Goal: Task Accomplishment & Management: Complete application form

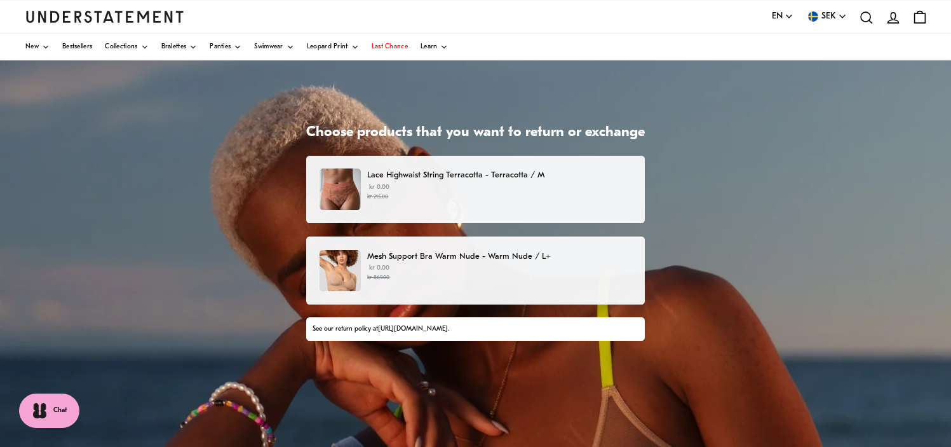
click at [451, 196] on small "kr 215.00" at bounding box center [499, 197] width 264 height 9
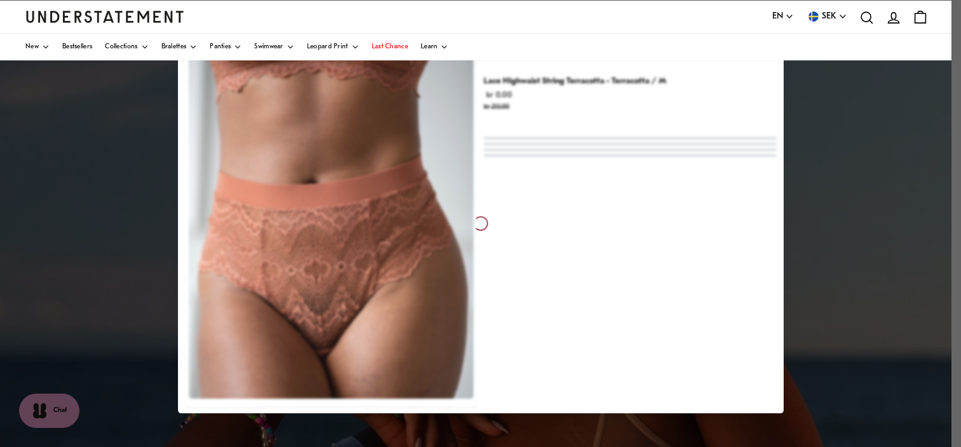
click at [52, 240] on div at bounding box center [480, 223] width 961 height 447
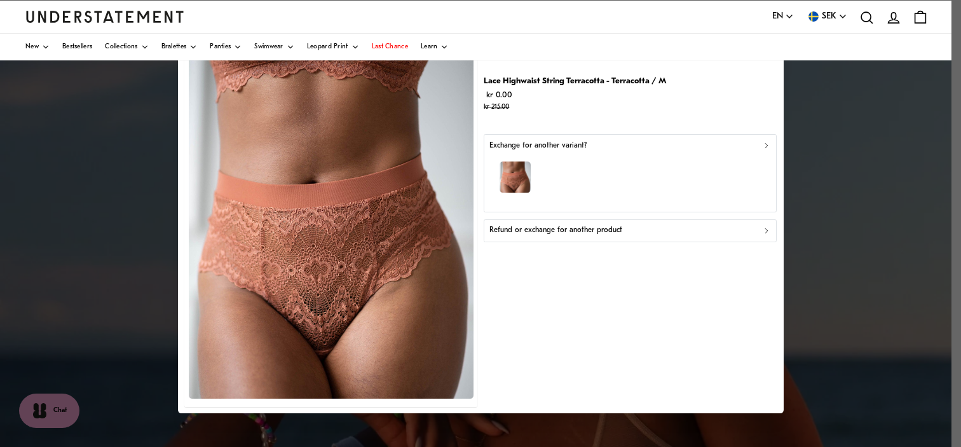
click at [951, 170] on div at bounding box center [480, 223] width 961 height 447
click at [817, 119] on div at bounding box center [480, 223] width 961 height 447
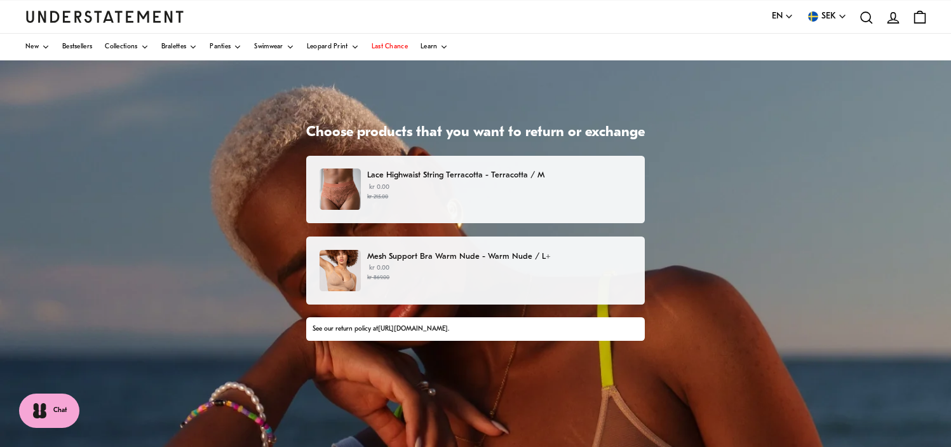
click at [416, 273] on p "kr 0.00 kr 869.00" at bounding box center [499, 272] width 264 height 19
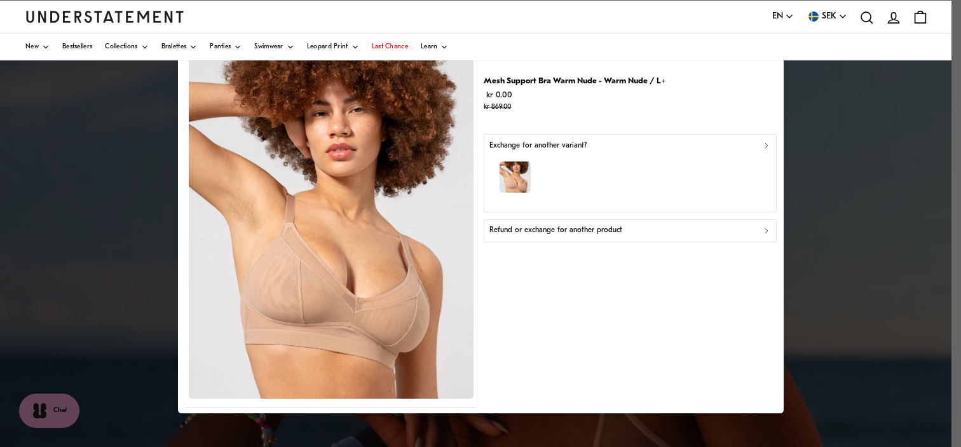
click at [581, 224] on p "Refund or exchange for another product" at bounding box center [555, 230] width 133 height 12
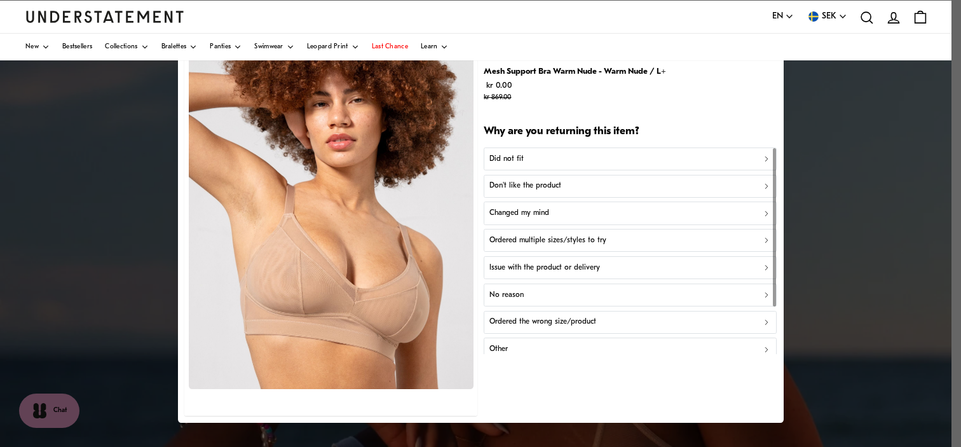
click at [527, 156] on div "Did not fit" at bounding box center [630, 159] width 282 height 12
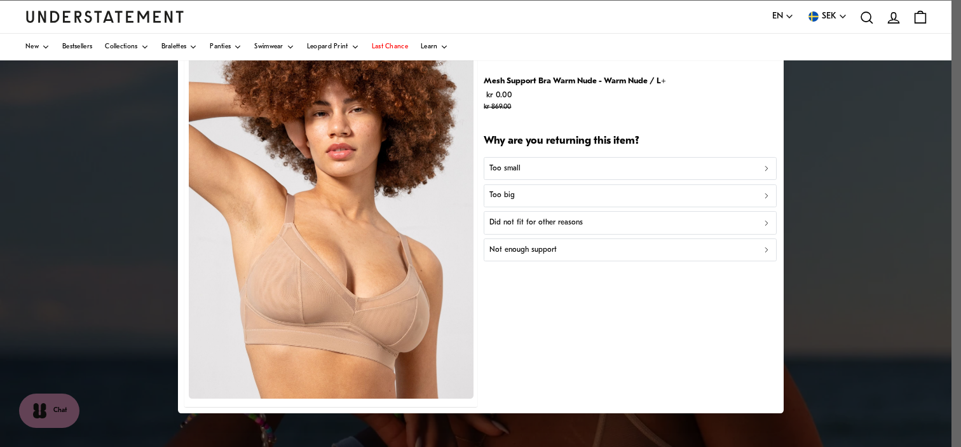
click at [561, 205] on button "Too big" at bounding box center [630, 195] width 293 height 23
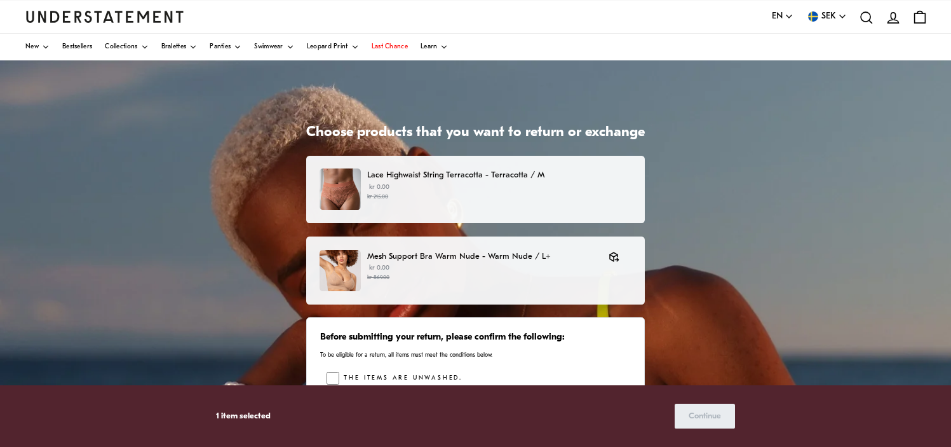
scroll to position [36, 0]
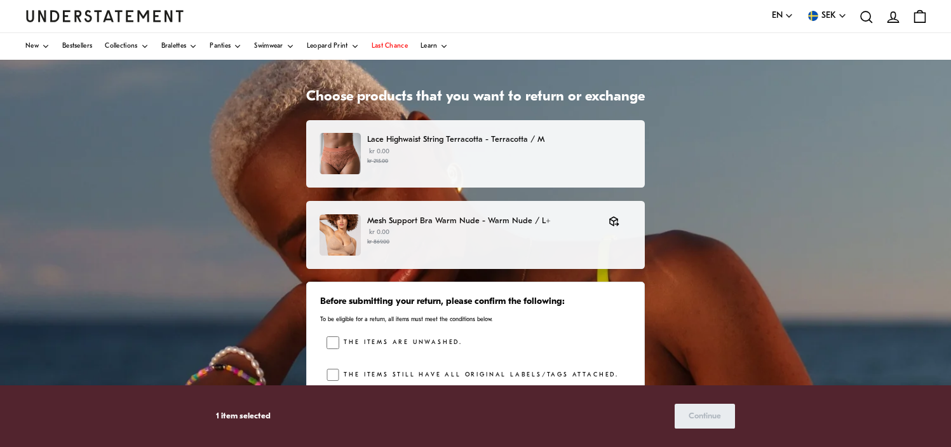
click at [269, 347] on div "Choose products that you want to return or exchange Lace Highwaist String Terra…" at bounding box center [475, 342] width 951 height 635
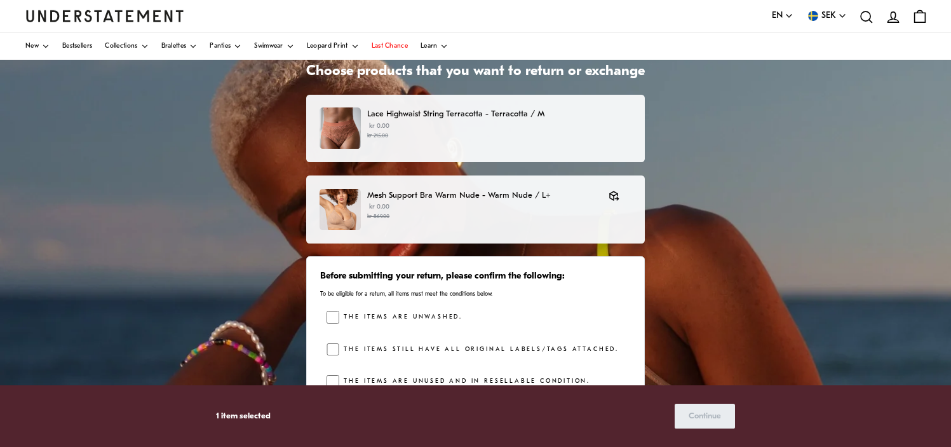
scroll to position [86, 0]
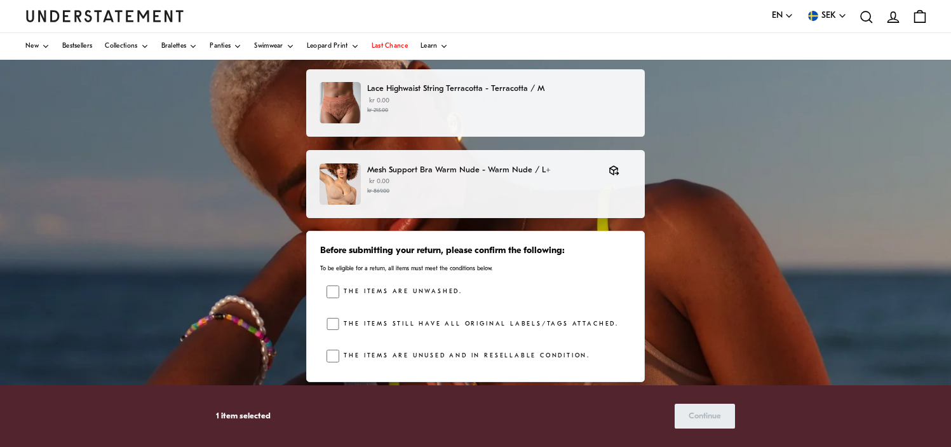
click at [336, 330] on div "The items still have all original labels/tags attached." at bounding box center [479, 327] width 304 height 19
click at [339, 363] on div "The items are unused and in resellable condition." at bounding box center [479, 358] width 304 height 19
click at [343, 351] on label "The items are unused and in resellable condition." at bounding box center [464, 355] width 251 height 13
click at [705, 414] on span "Continue" at bounding box center [705, 416] width 32 height 24
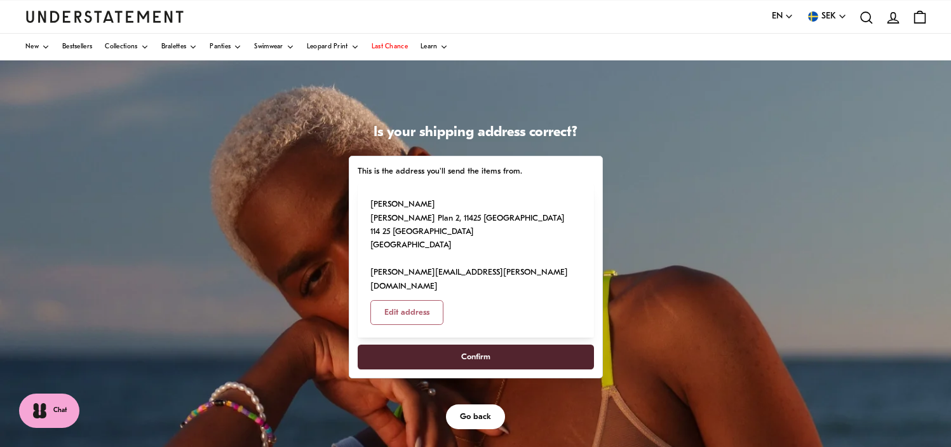
click at [501, 345] on span "Confirm" at bounding box center [475, 357] width 208 height 24
select select "**"
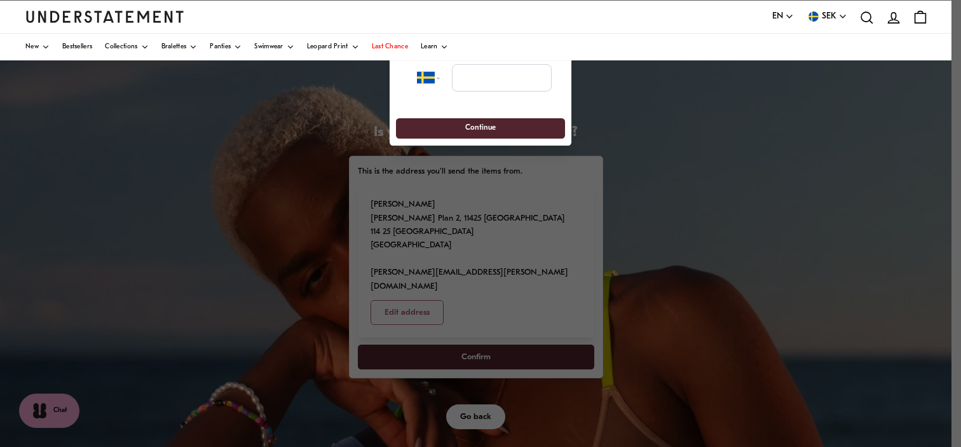
click at [280, 210] on div at bounding box center [480, 223] width 961 height 447
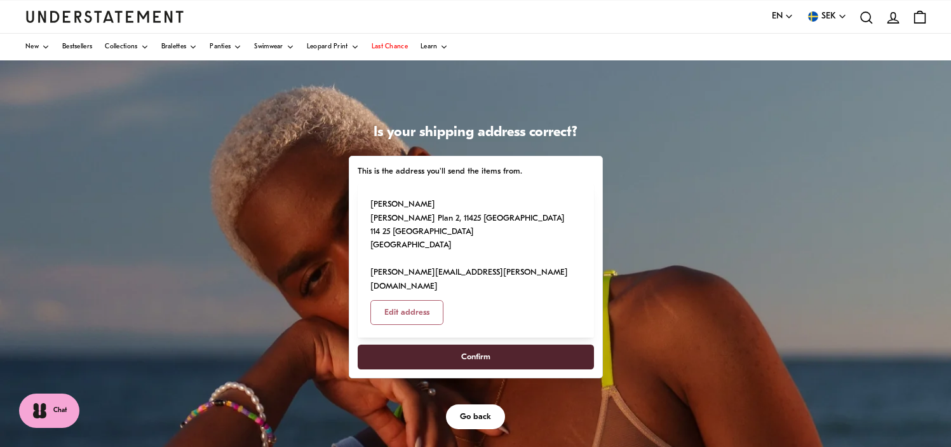
click at [468, 345] on span "Confirm" at bounding box center [475, 357] width 29 height 24
click at [674, 244] on div "Is your shipping address correct? This is the address you'll send the items fro…" at bounding box center [475, 377] width 951 height 635
click at [495, 345] on span "Confirm" at bounding box center [475, 357] width 208 height 24
click at [470, 345] on span "Confirm" at bounding box center [475, 357] width 29 height 24
click at [461, 345] on span "Confirm" at bounding box center [475, 357] width 29 height 24
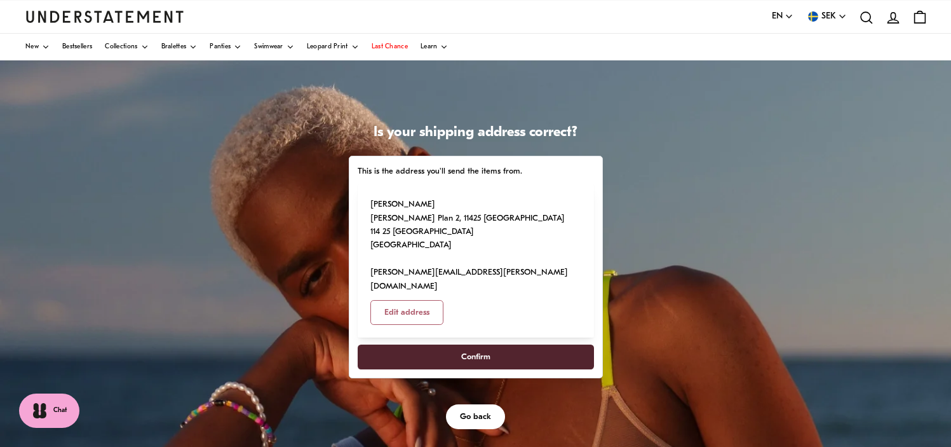
scroll to position [25, 0]
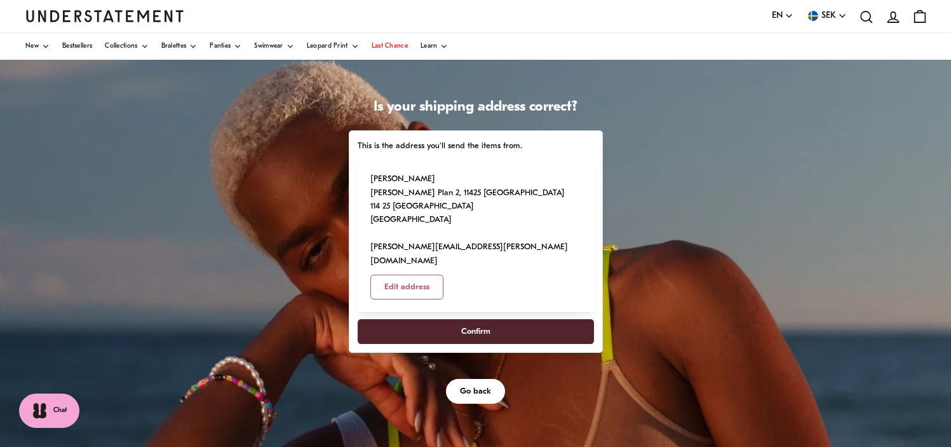
click at [358, 319] on button "Confirm" at bounding box center [476, 331] width 236 height 25
click at [430, 275] on span "Edit address" at bounding box center [406, 287] width 45 height 24
select select "**"
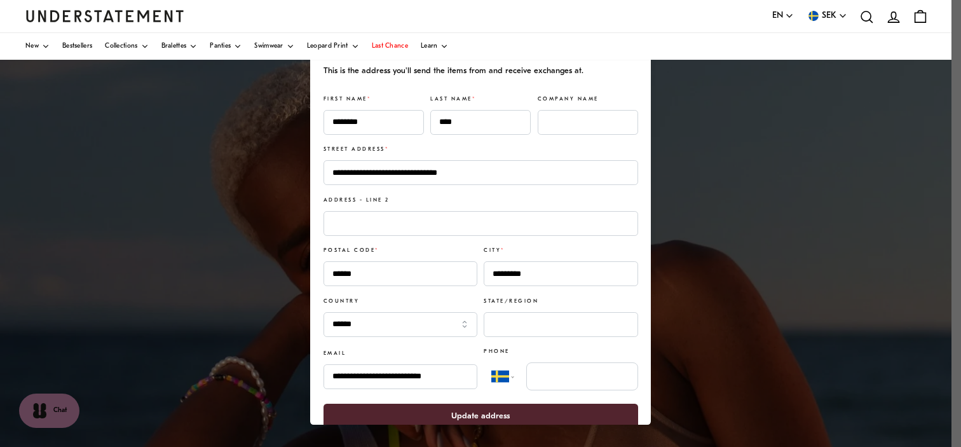
click at [491, 409] on span "Update address" at bounding box center [480, 416] width 58 height 24
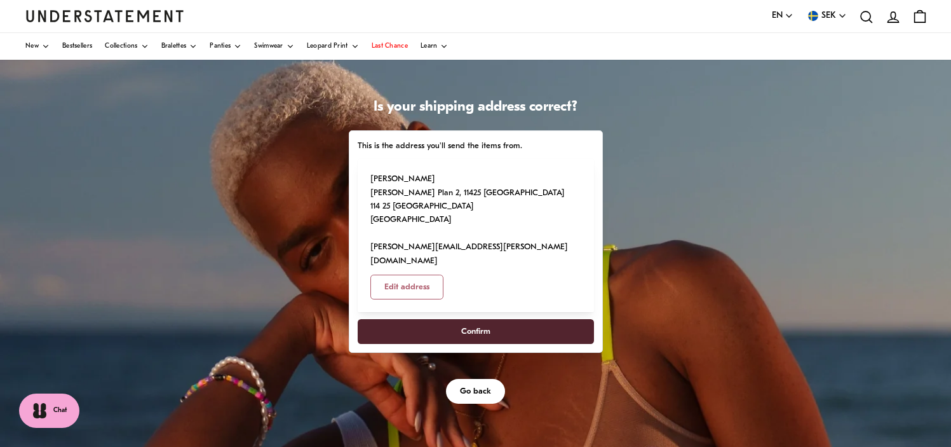
click at [488, 320] on span "Confirm" at bounding box center [475, 332] width 29 height 24
click at [485, 379] on span "Go back" at bounding box center [475, 391] width 31 height 24
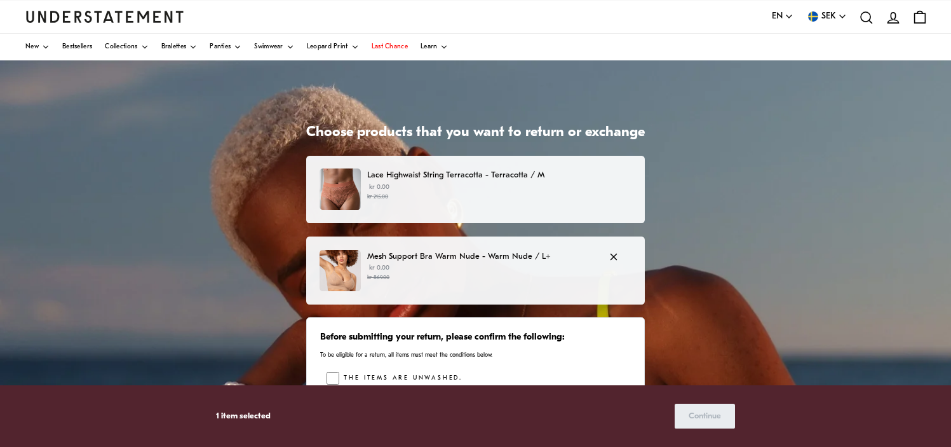
click at [475, 268] on p "kr 0.00 kr 869.00" at bounding box center [481, 272] width 229 height 19
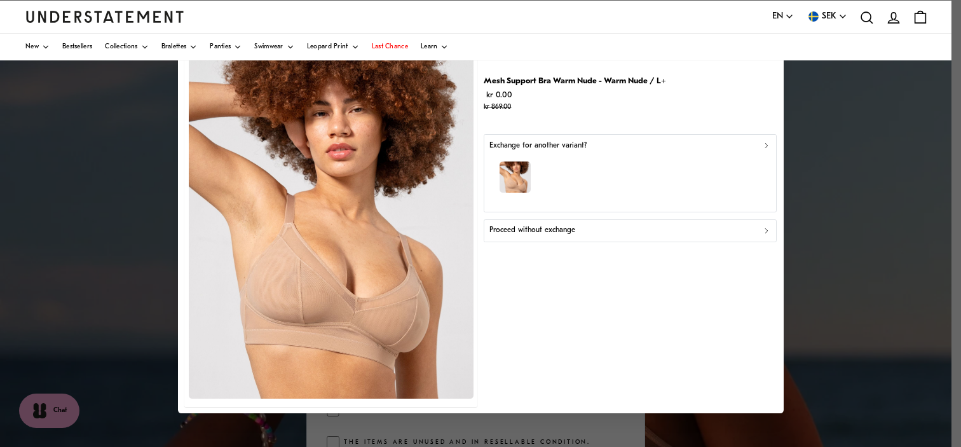
click at [94, 285] on div at bounding box center [480, 223] width 961 height 447
click at [829, 245] on div at bounding box center [480, 223] width 961 height 447
click at [951, 61] on div at bounding box center [480, 223] width 961 height 447
click at [165, 182] on div at bounding box center [480, 223] width 961 height 447
drag, startPoint x: 849, startPoint y: 294, endPoint x: 862, endPoint y: 296, distance: 12.9
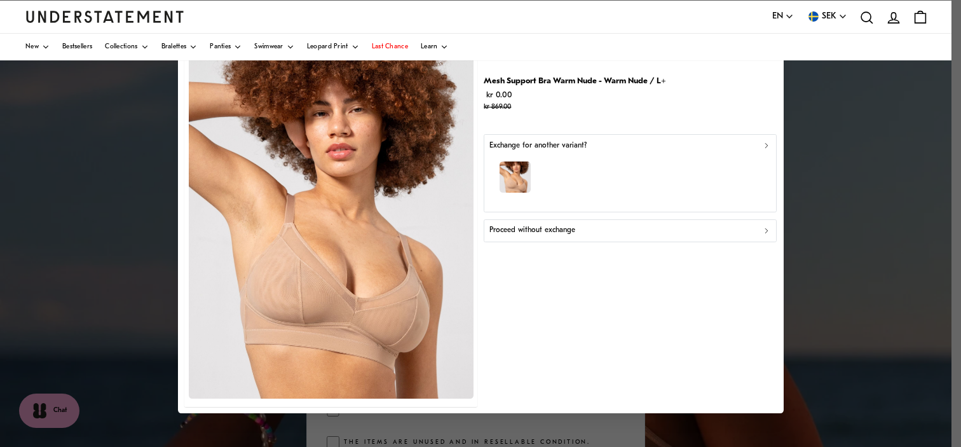
click at [862, 296] on div at bounding box center [480, 223] width 961 height 447
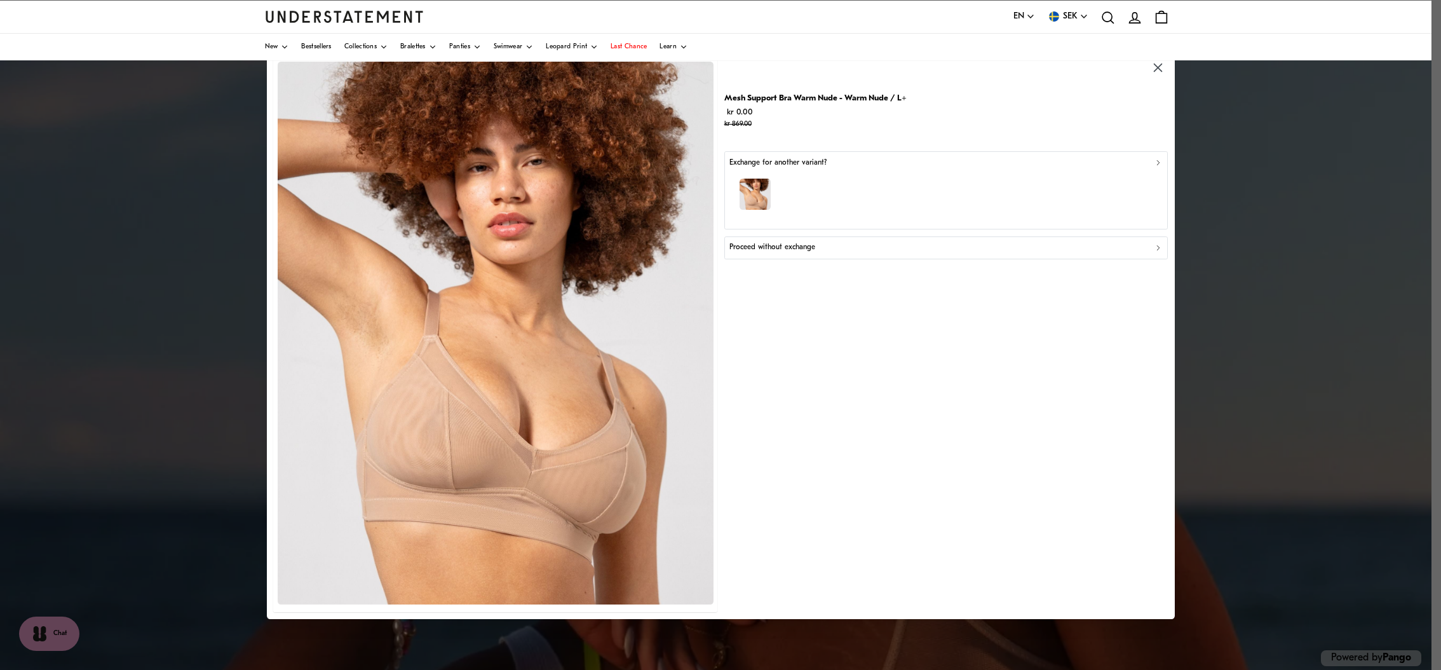
click at [951, 173] on div "button" at bounding box center [945, 196] width 433 height 55
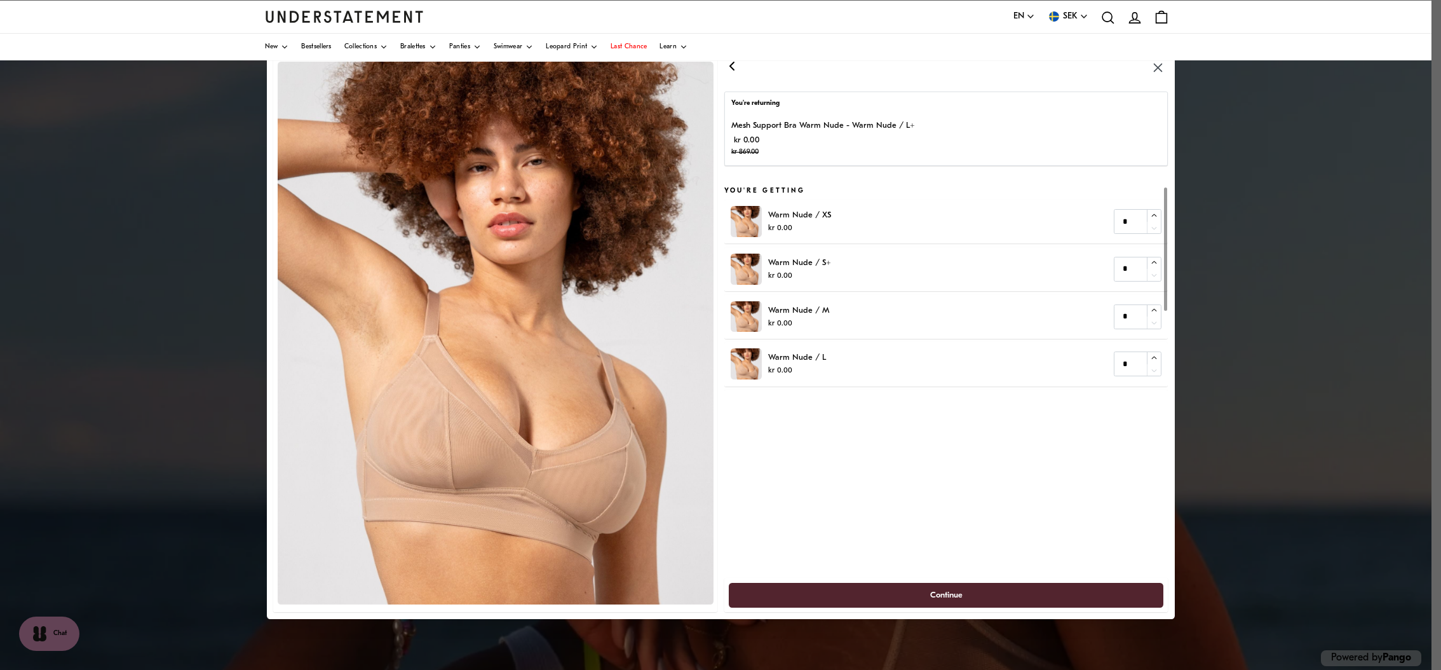
click at [736, 62] on icon "button" at bounding box center [731, 65] width 15 height 15
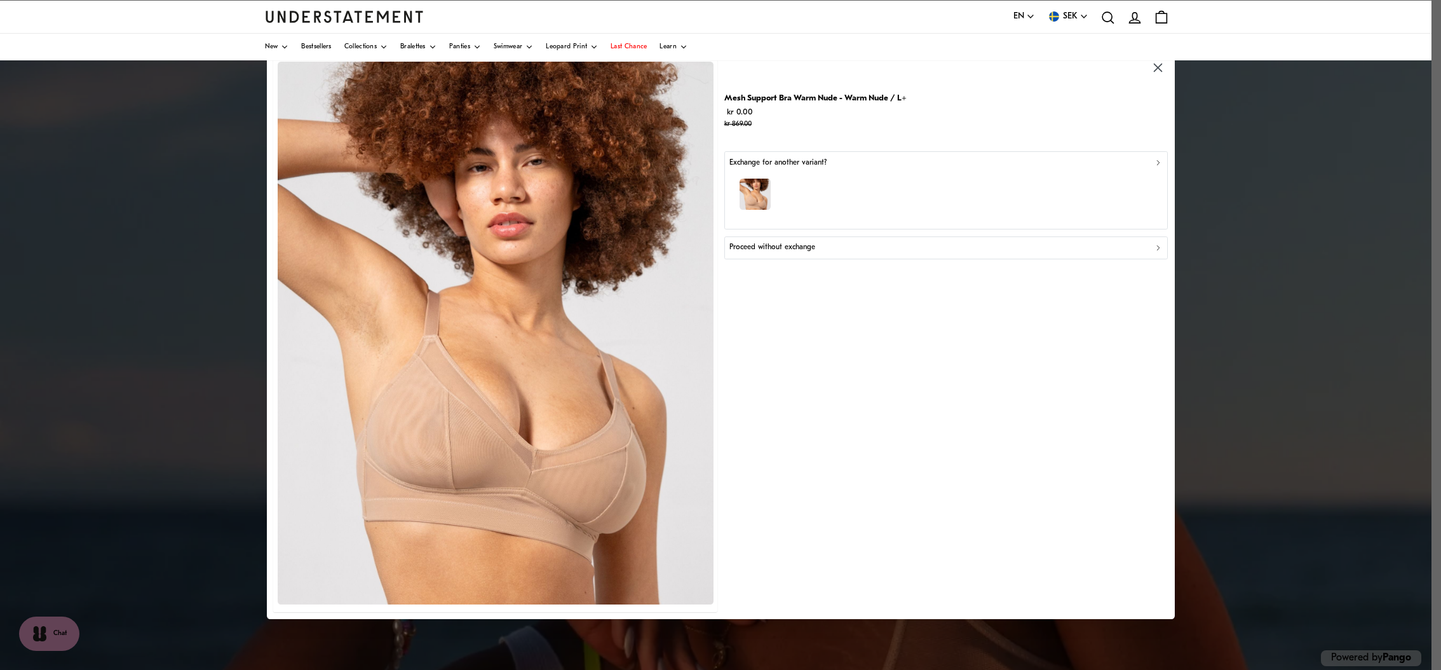
click at [736, 62] on div at bounding box center [946, 68] width 444 height 21
click at [575, 210] on img at bounding box center [495, 333] width 436 height 543
click at [951, 75] on icon "button" at bounding box center [1157, 67] width 15 height 15
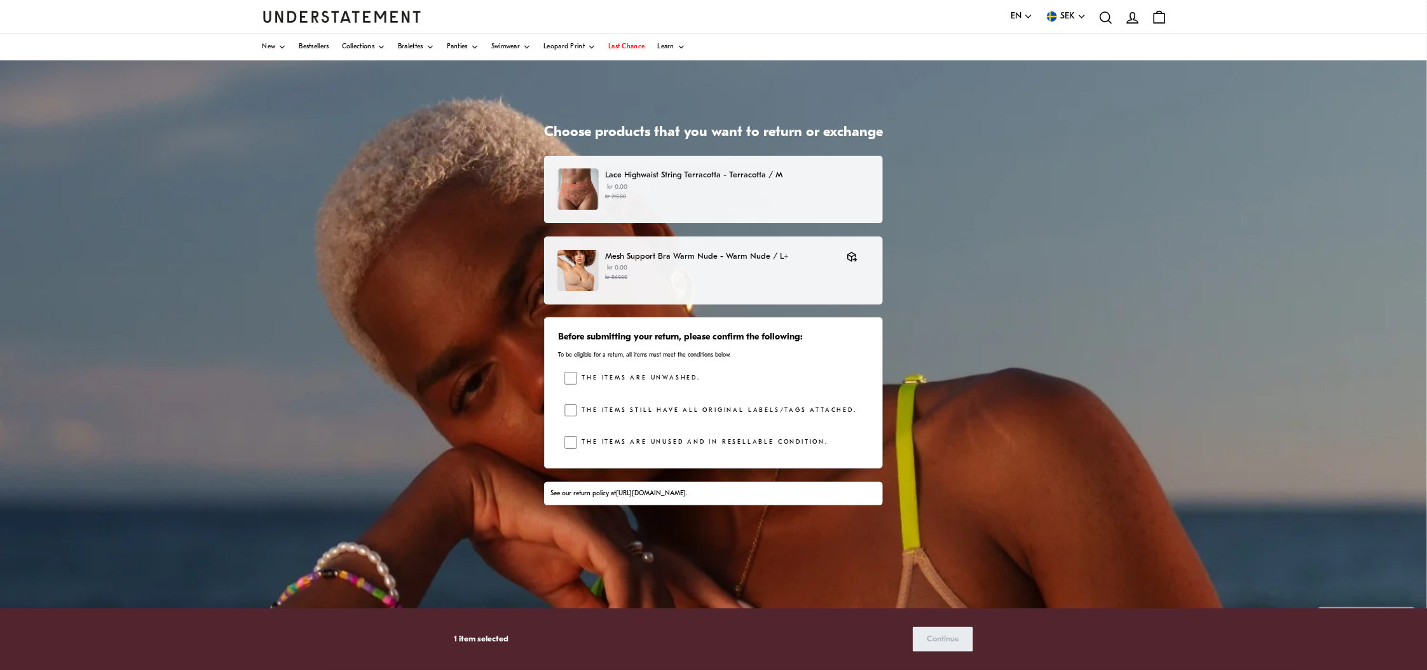
click at [569, 370] on div "Before submitting your return, please confirm the following: To be eligible for…" at bounding box center [713, 392] width 339 height 151
click at [573, 423] on div "The items are unwashed. The items still have all original labels/tags attached.…" at bounding box center [716, 413] width 304 height 83
click at [573, 446] on div "The items are unused and in resellable condition." at bounding box center [716, 445] width 304 height 19
click at [562, 446] on div "Before submitting your return, please confirm the following: To be eligible for…" at bounding box center [713, 392] width 339 height 151
click at [708, 279] on small "kr 869.00" at bounding box center [719, 277] width 229 height 9
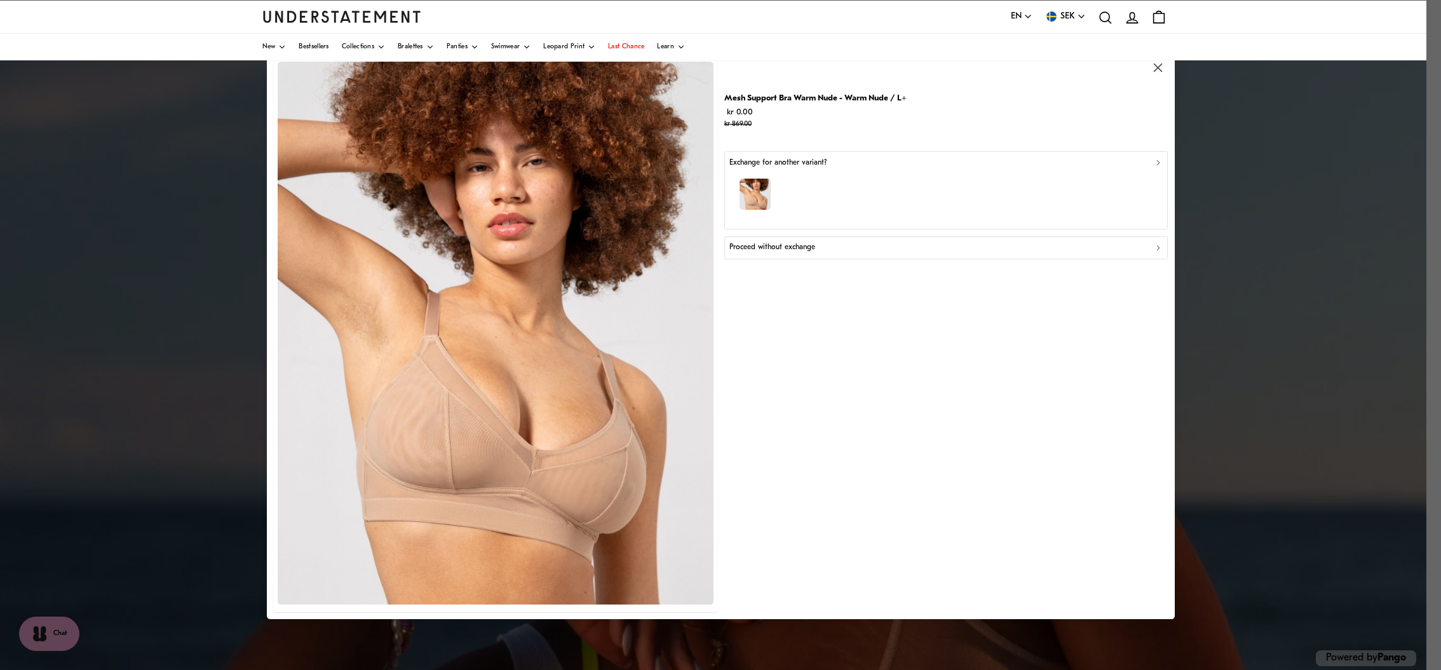
click at [872, 253] on div "Proceed without exchange" at bounding box center [945, 247] width 433 height 12
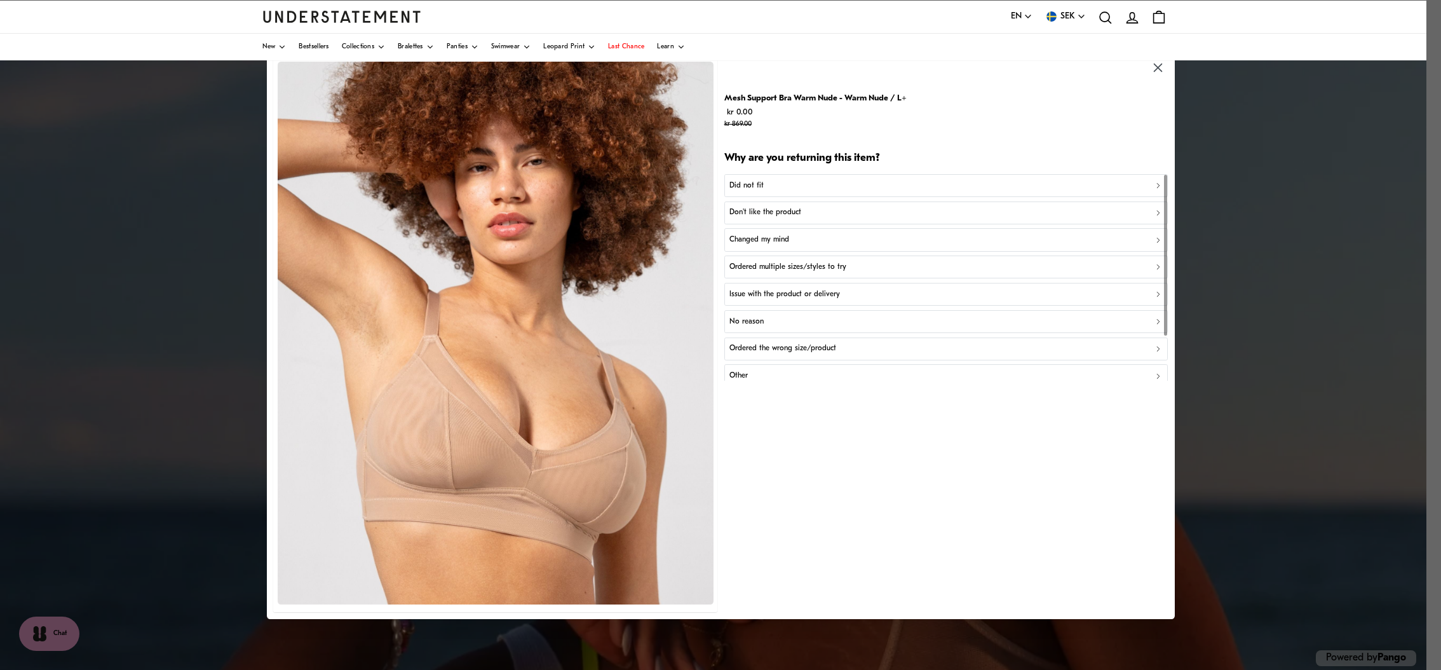
click at [824, 191] on div "Did not fit" at bounding box center [945, 186] width 433 height 12
click at [801, 183] on div "Too small" at bounding box center [945, 186] width 433 height 12
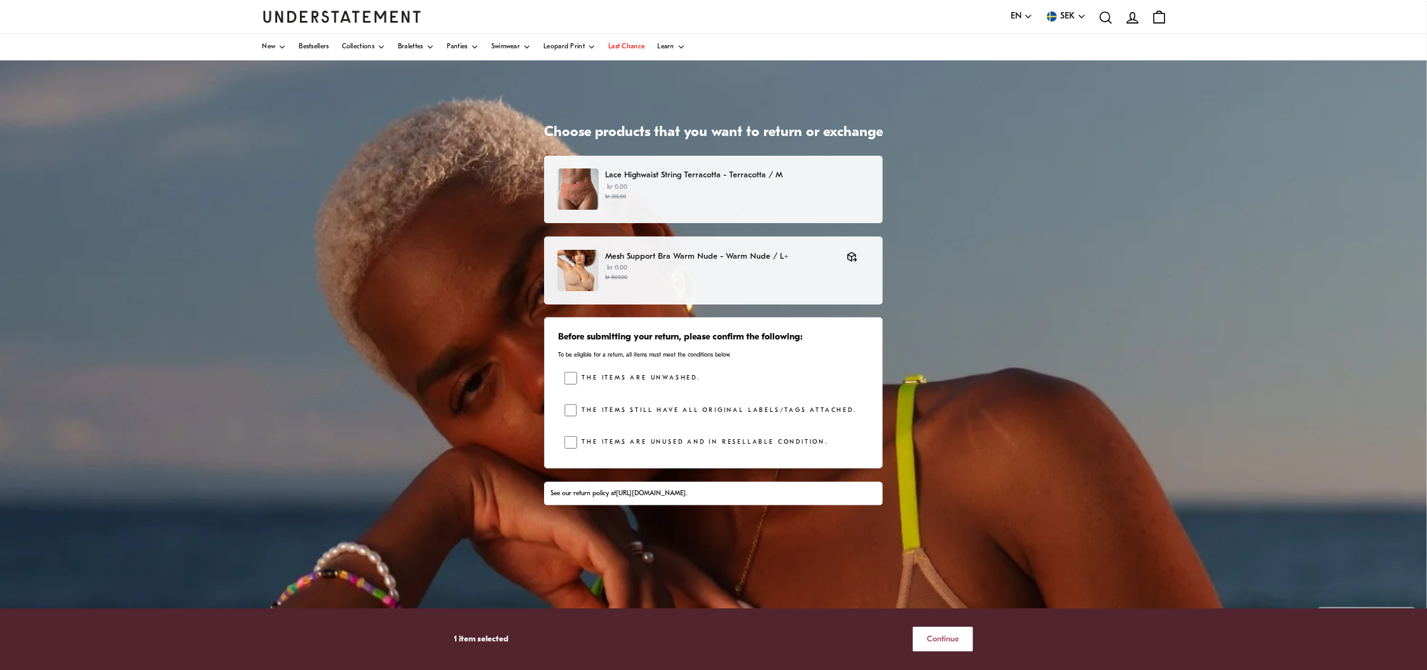
click at [945, 446] on span "Continue" at bounding box center [942, 639] width 32 height 24
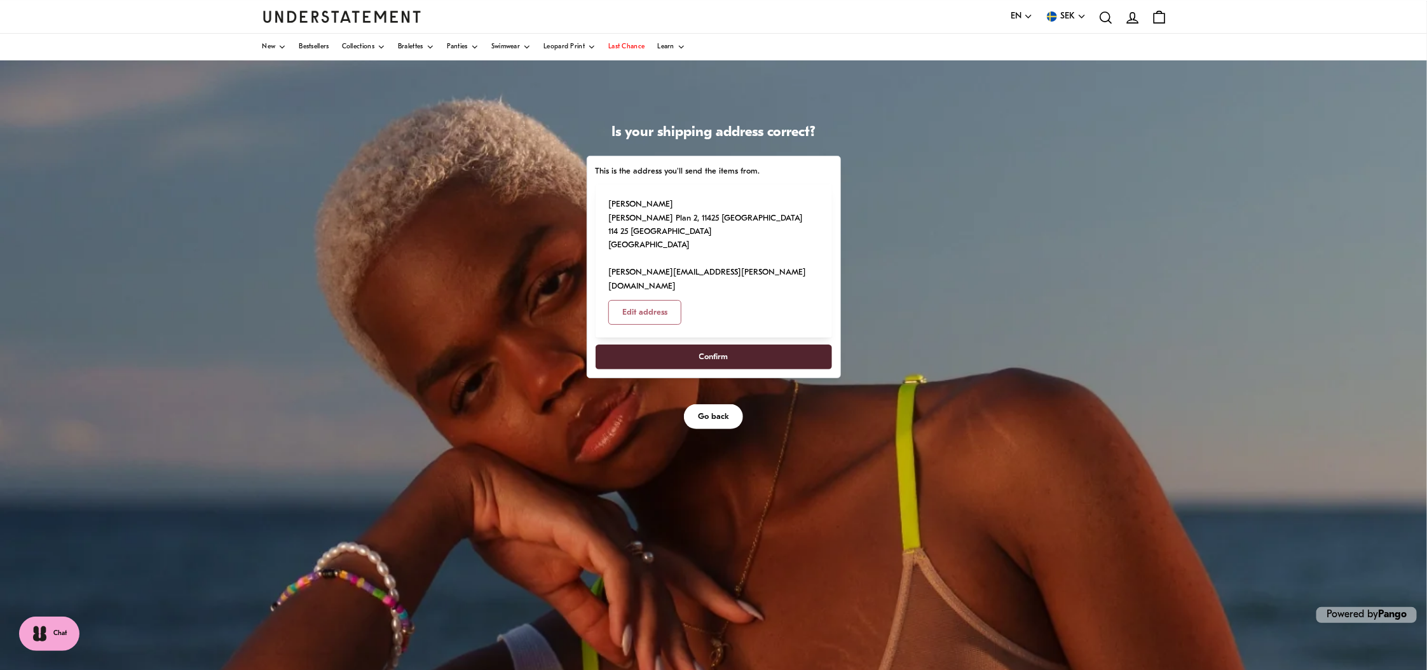
click at [700, 345] on span "Confirm" at bounding box center [713, 357] width 29 height 24
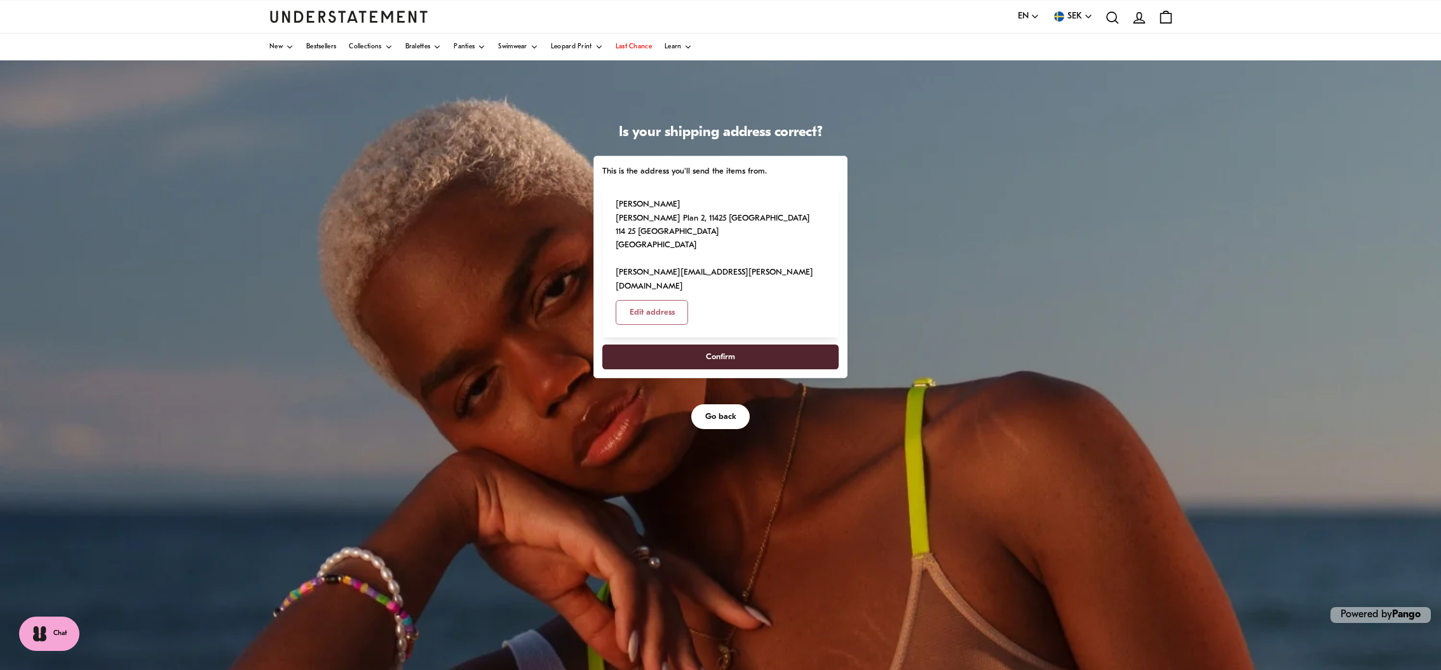
select select "**"
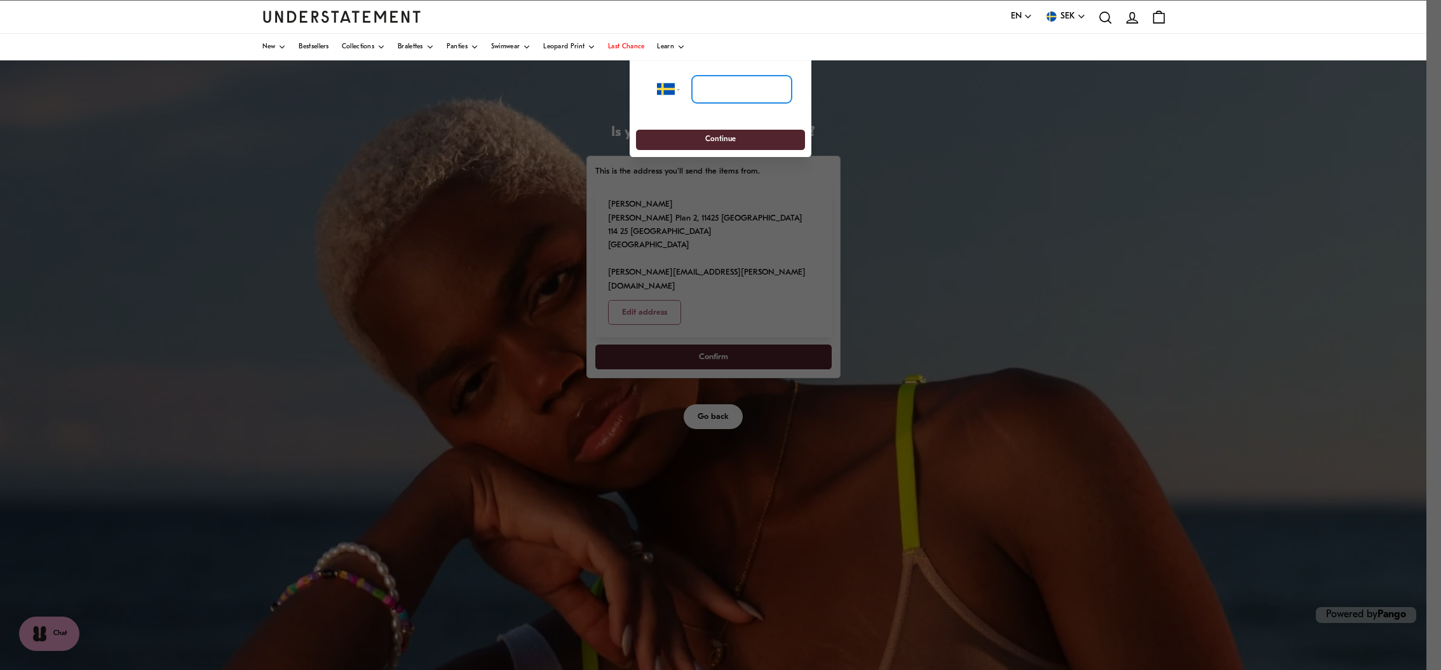
click at [705, 78] on input "tel" at bounding box center [742, 89] width 100 height 28
type input "**********"
click at [756, 136] on span "Continue" at bounding box center [721, 140] width 146 height 20
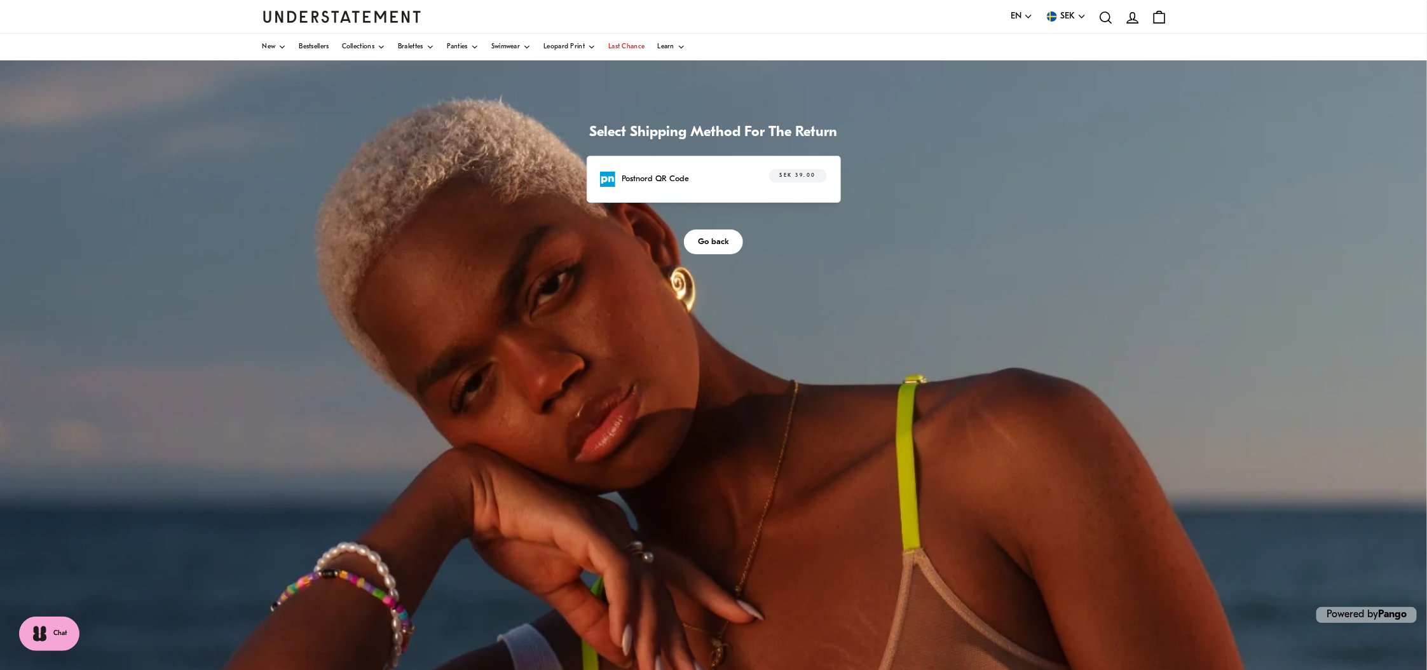
click at [716, 241] on span "Go back" at bounding box center [713, 242] width 31 height 24
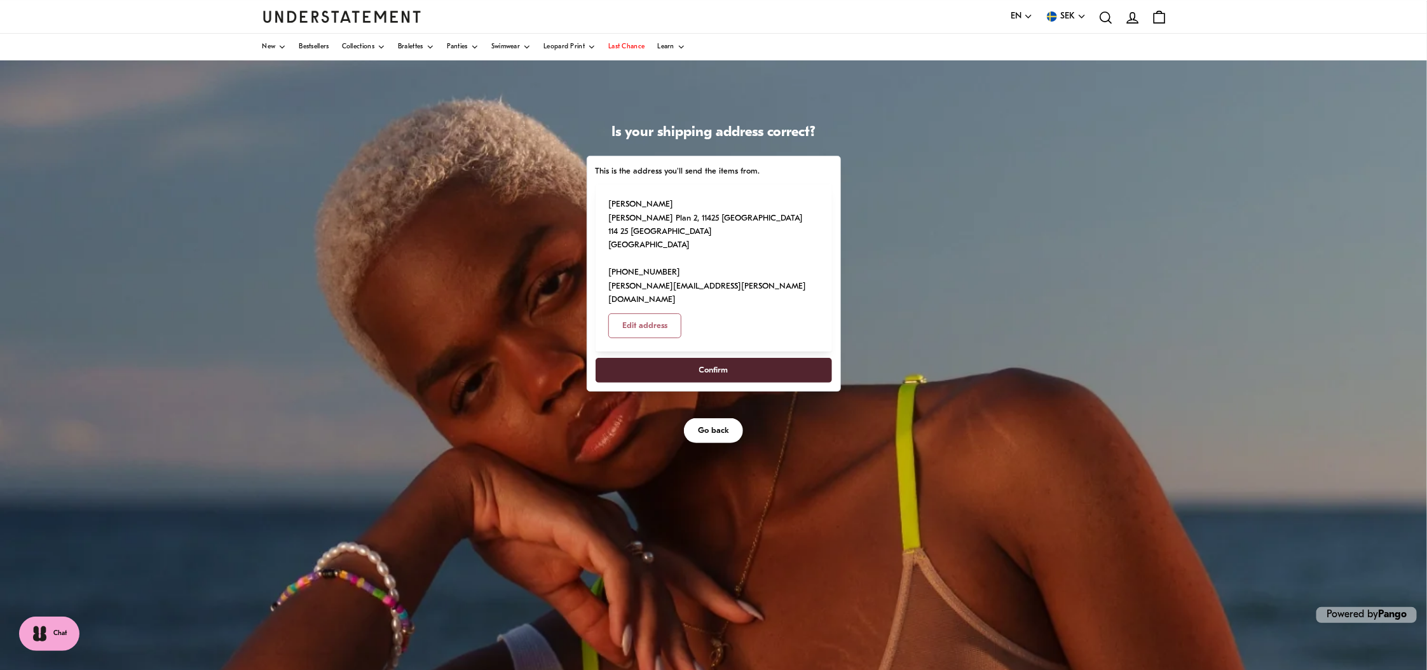
click at [722, 358] on span "Confirm" at bounding box center [713, 370] width 29 height 24
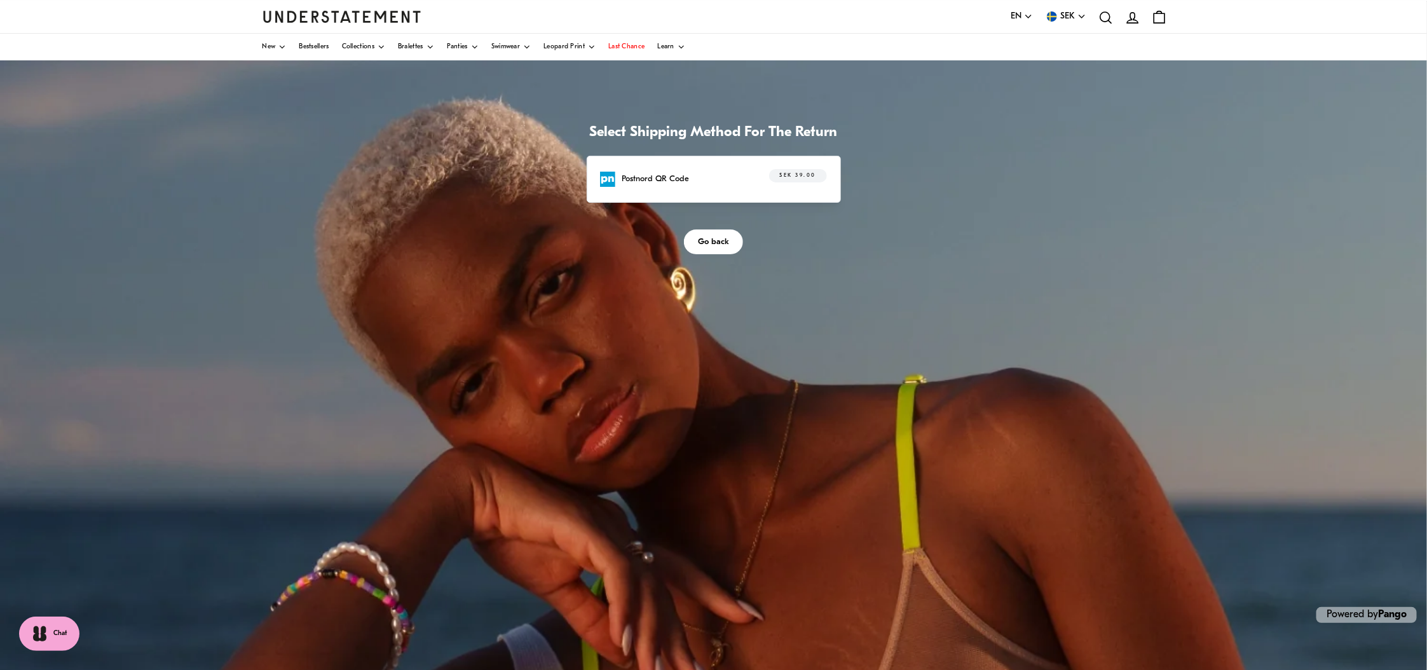
click at [714, 248] on span "Go back" at bounding box center [713, 242] width 31 height 24
